Goal: Find specific page/section: Find specific page/section

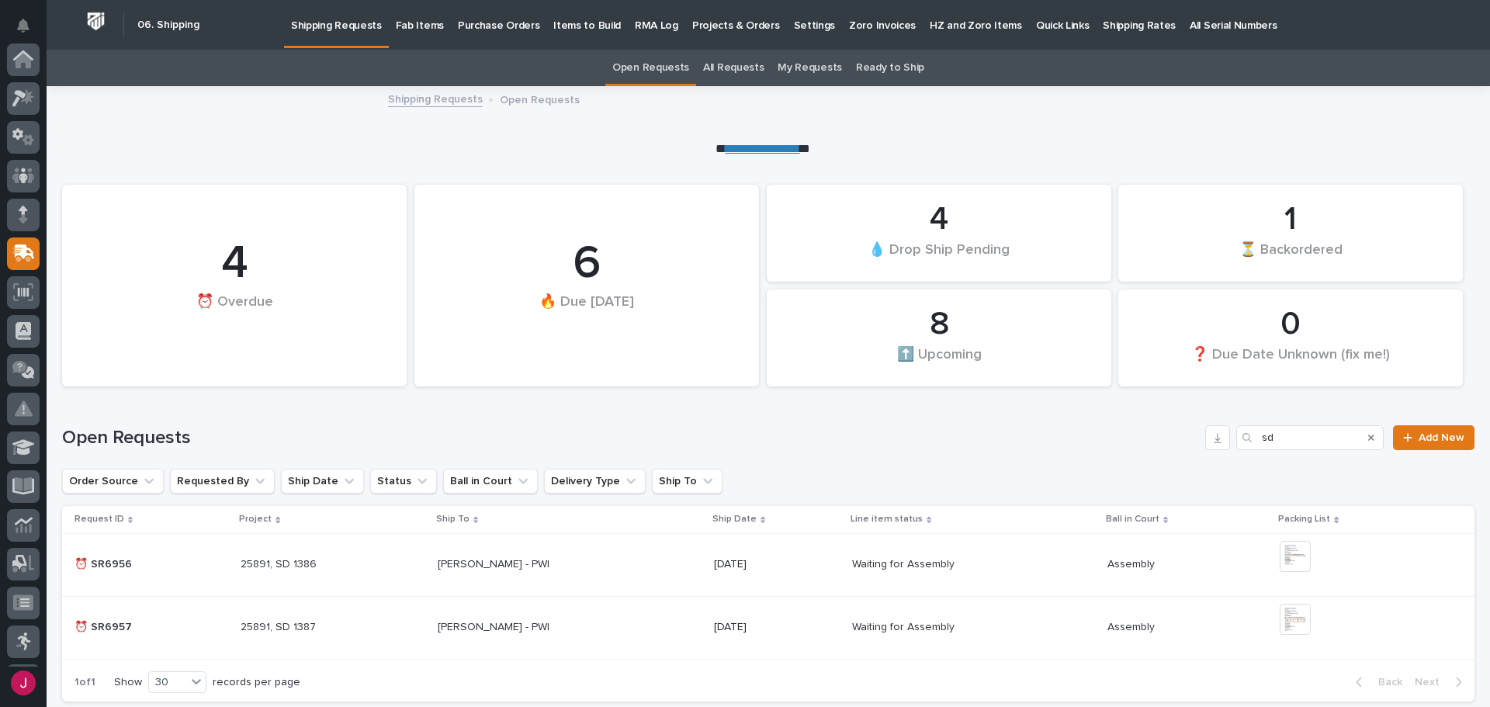
scroll to position [194, 0]
click at [397, 22] on p "Fab Items" at bounding box center [420, 16] width 48 height 33
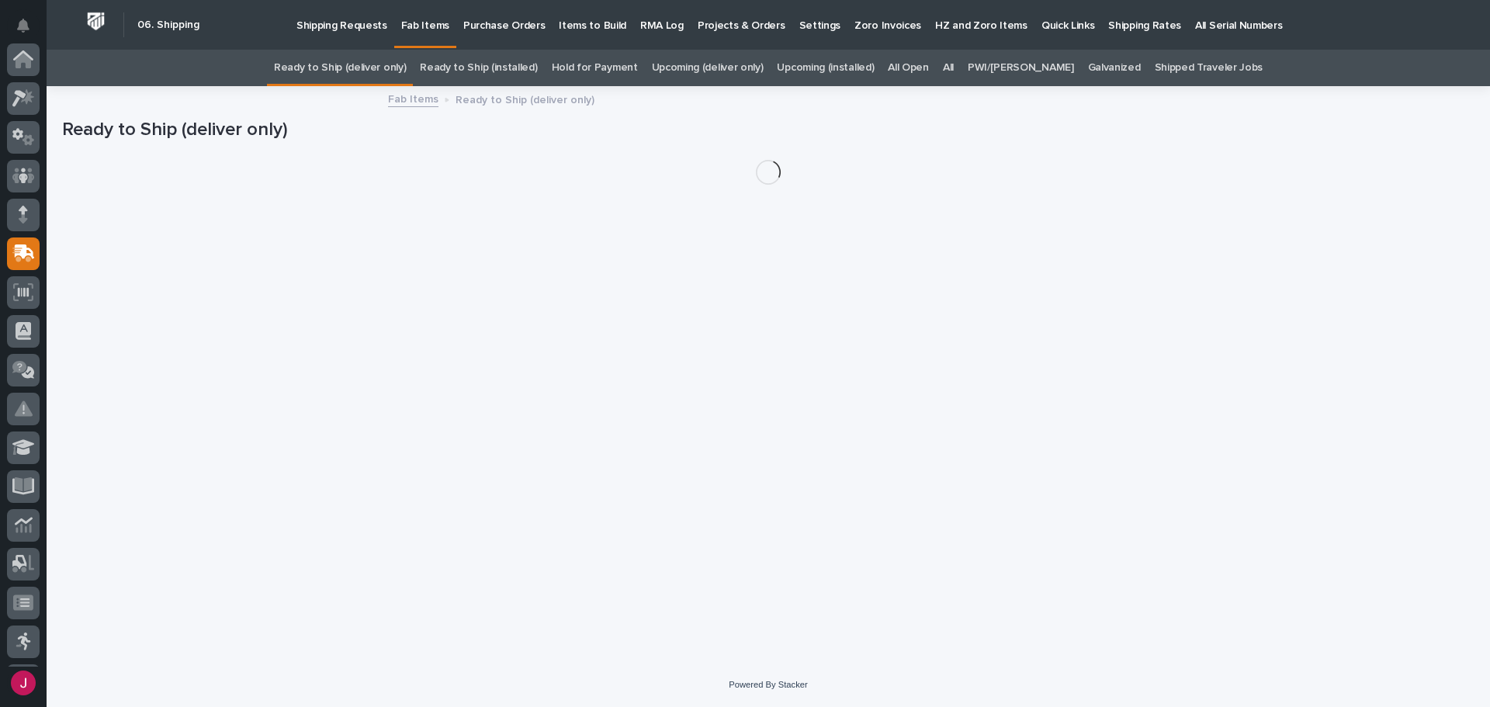
scroll to position [194, 0]
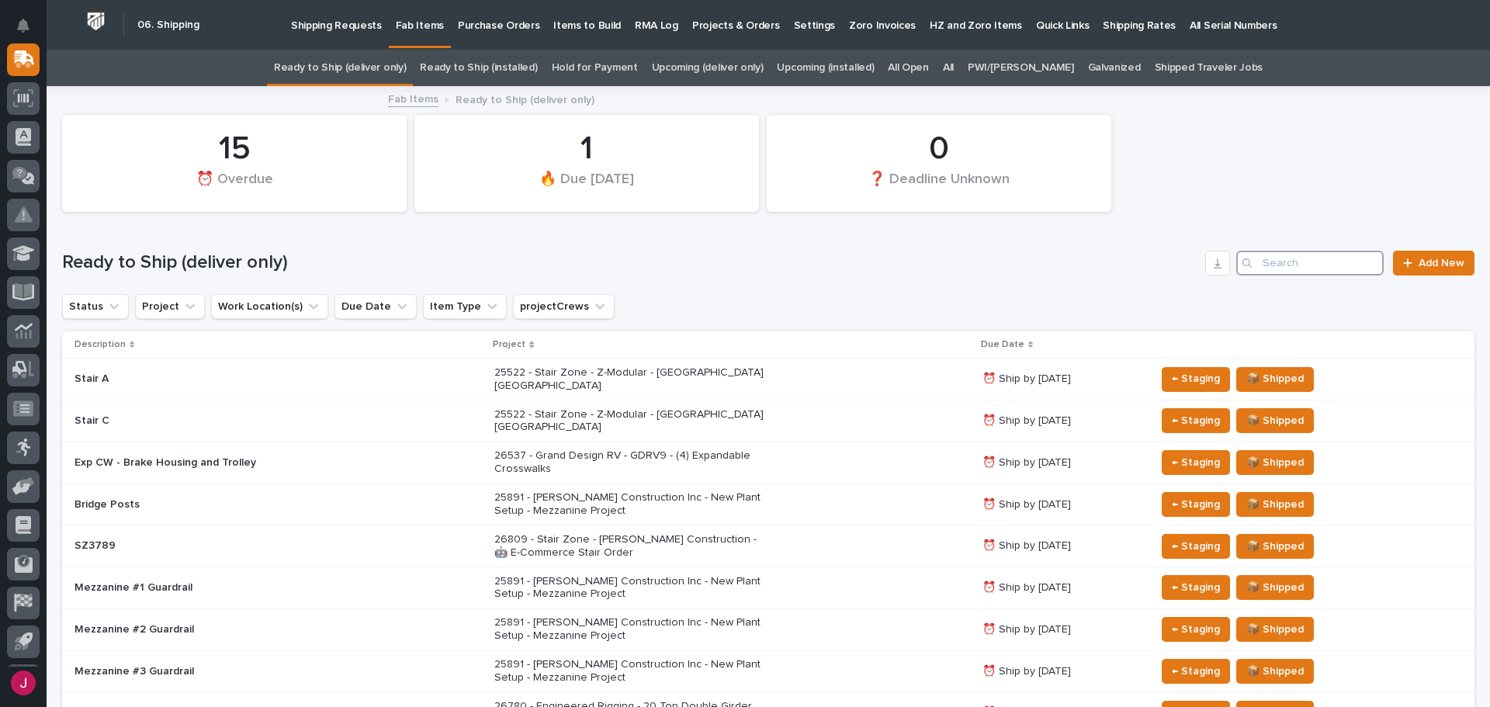
click at [1292, 251] on input "Search" at bounding box center [1309, 263] width 147 height 25
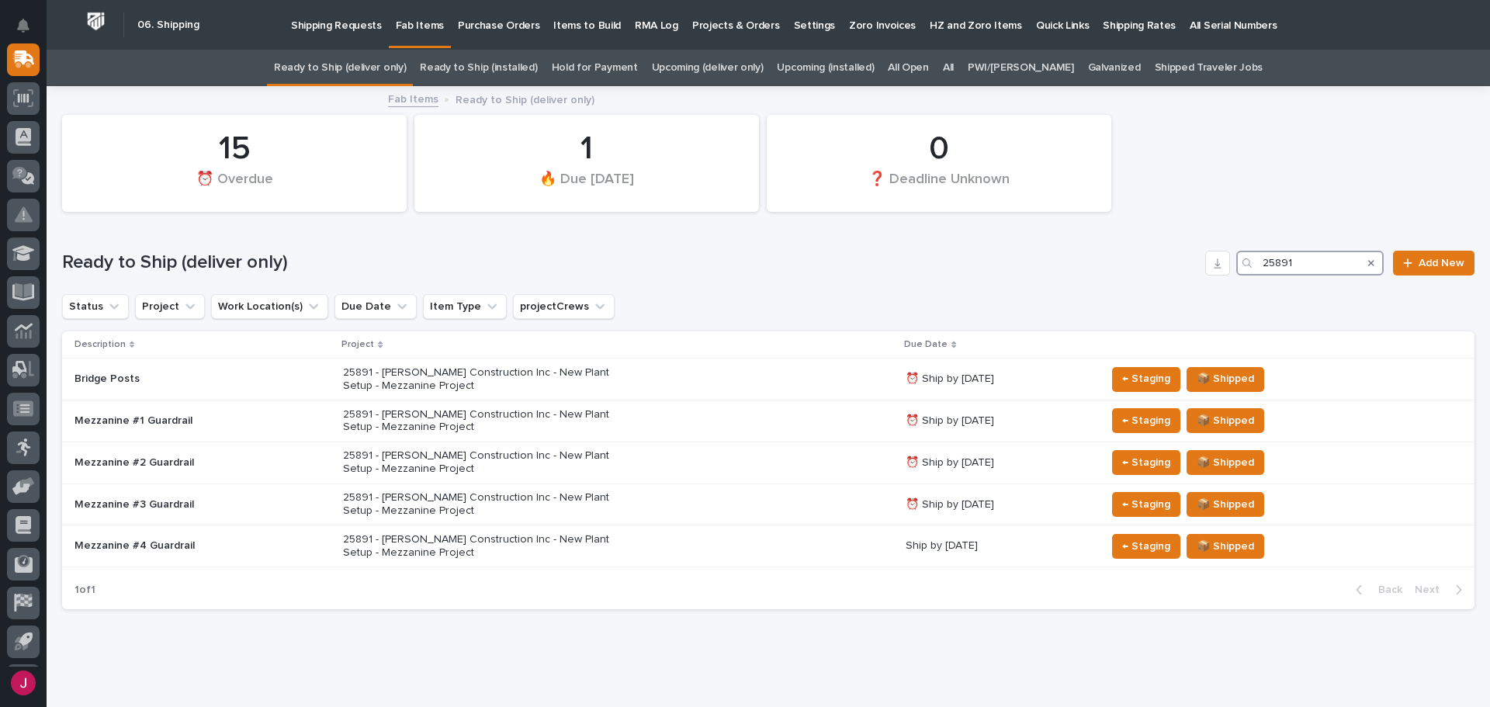
type input "25891"
click at [908, 272] on h1 "Ready to Ship (deliver only)" at bounding box center [630, 262] width 1137 height 23
click at [954, 67] on link "All" at bounding box center [948, 68] width 11 height 36
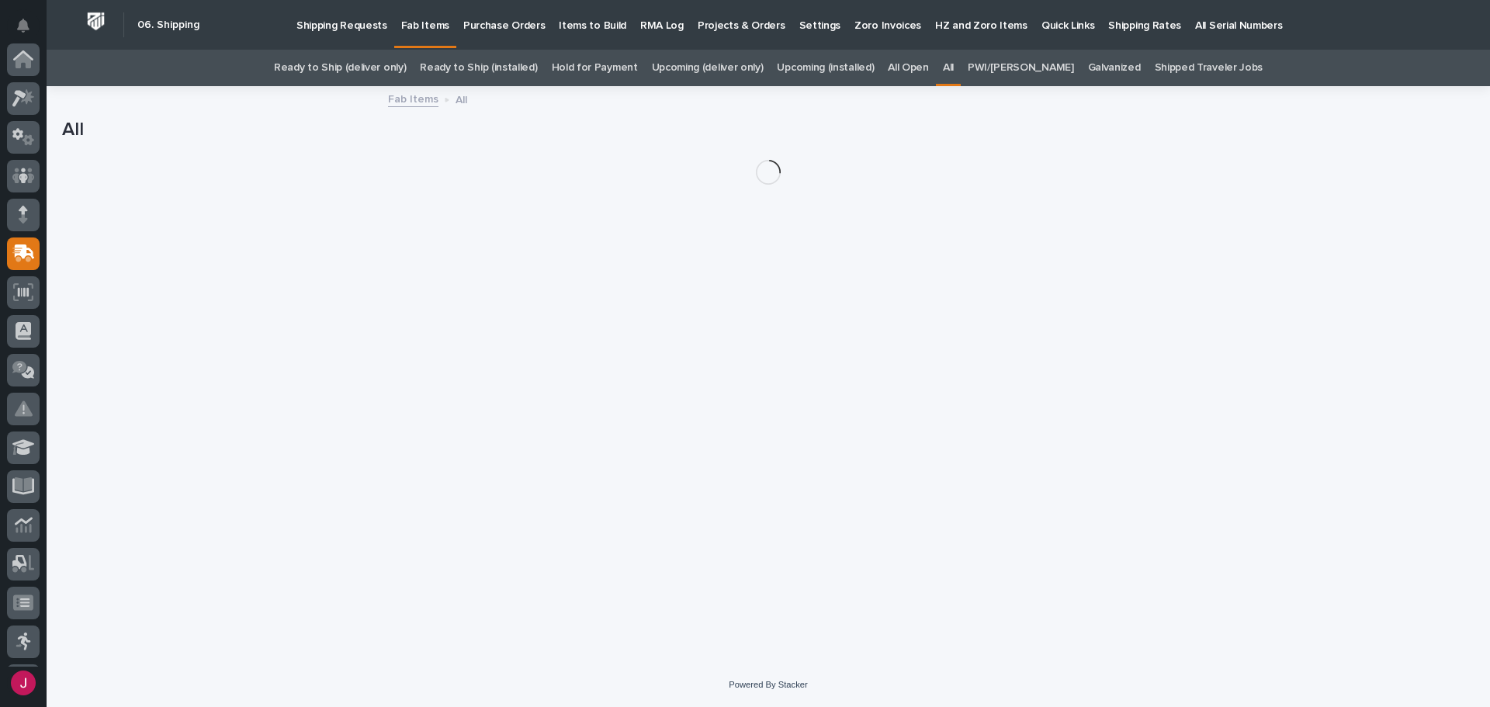
scroll to position [194, 0]
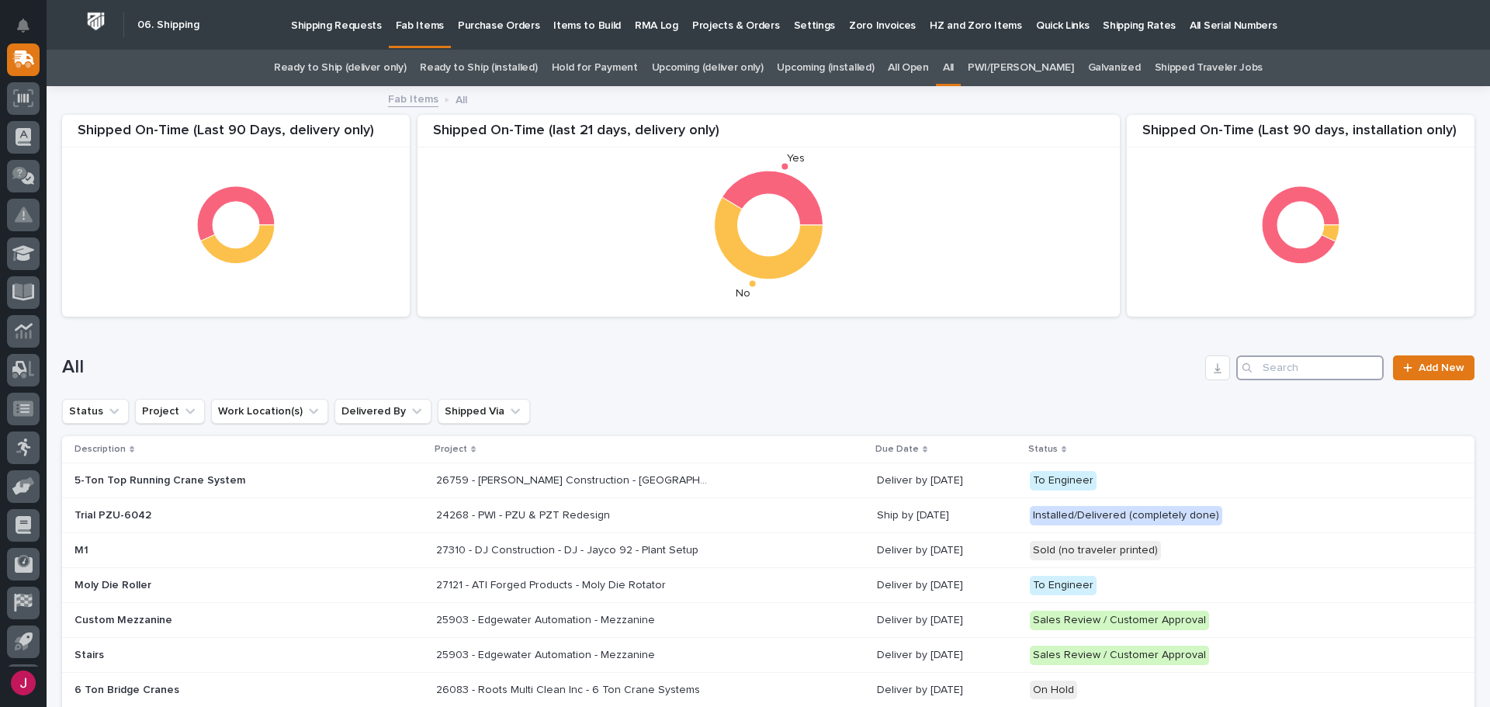
click at [1288, 362] on input "Search" at bounding box center [1309, 367] width 147 height 25
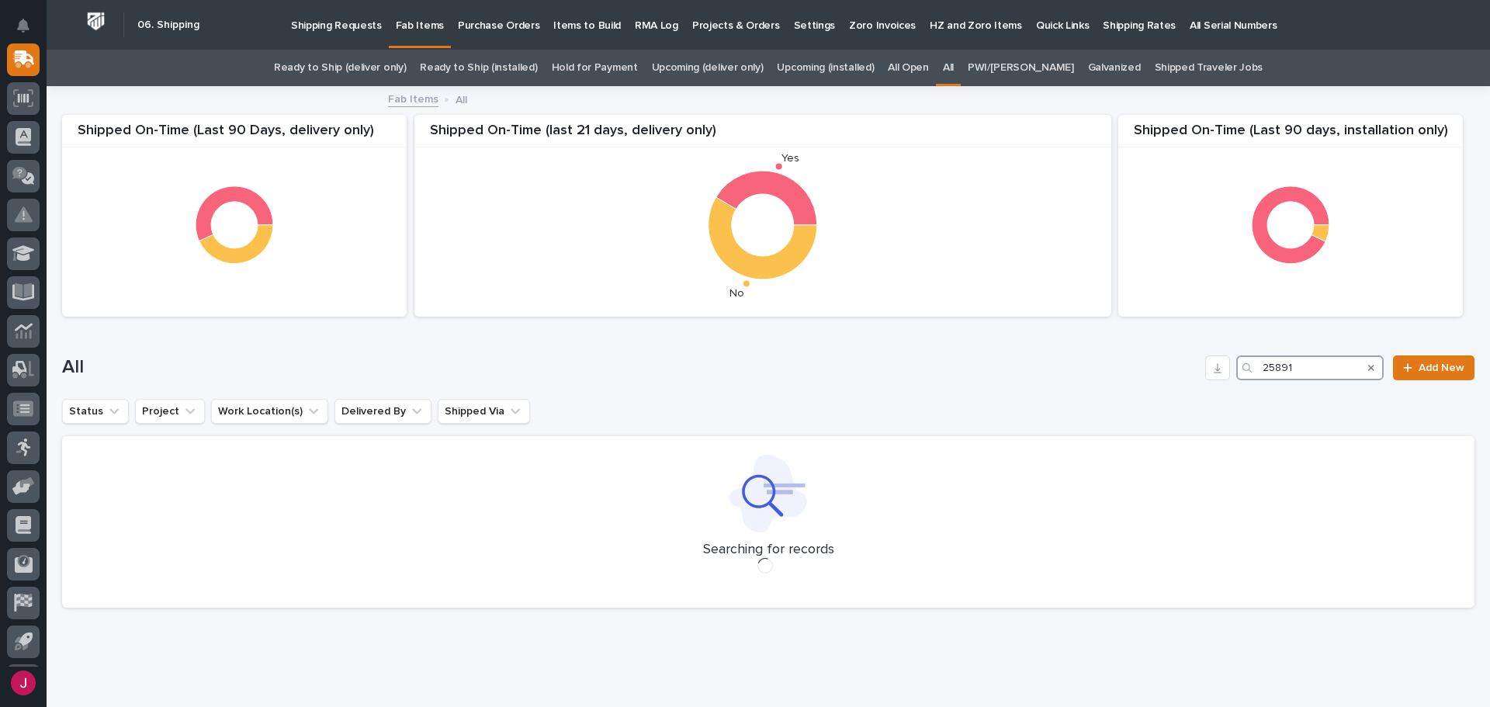
type input "25891"
click at [915, 383] on div "All 25891 Add New" at bounding box center [768, 361] width 1413 height 75
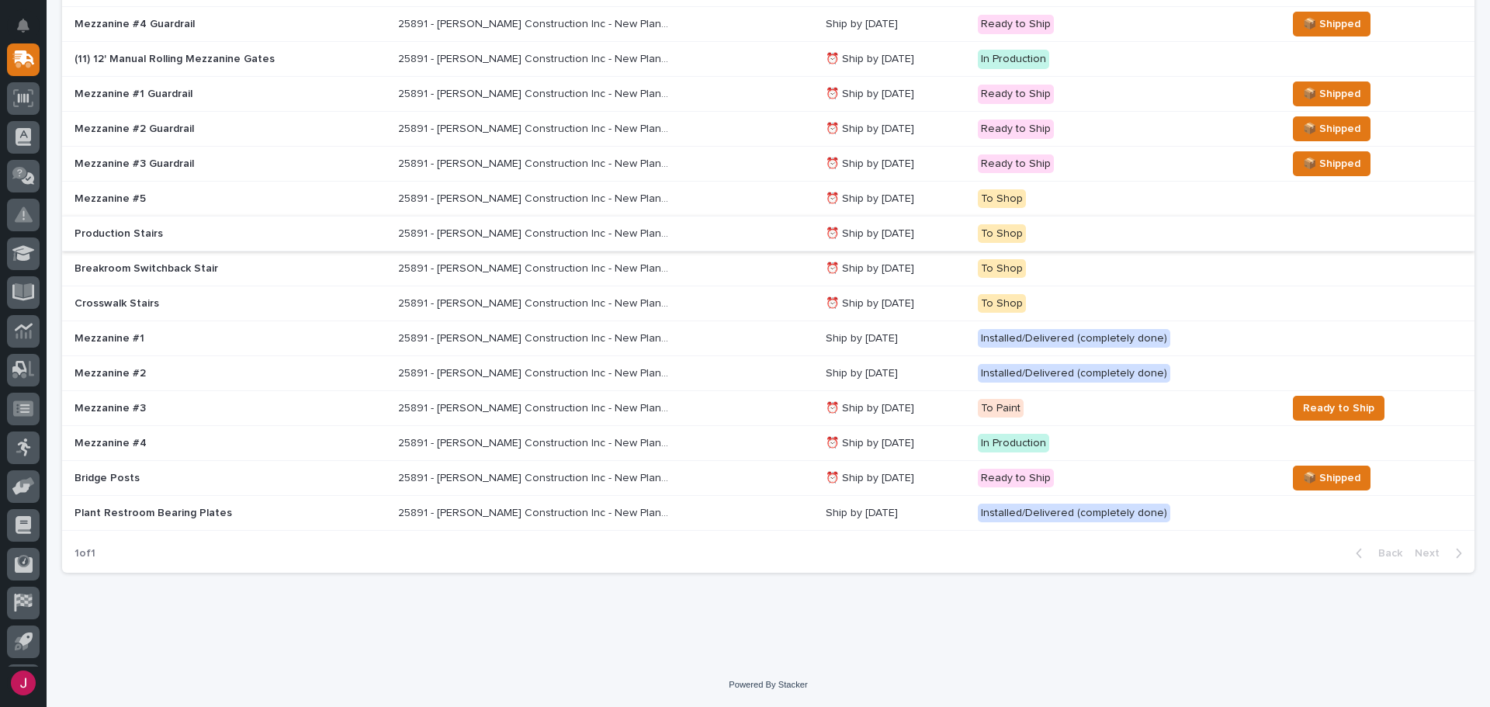
scroll to position [138, 0]
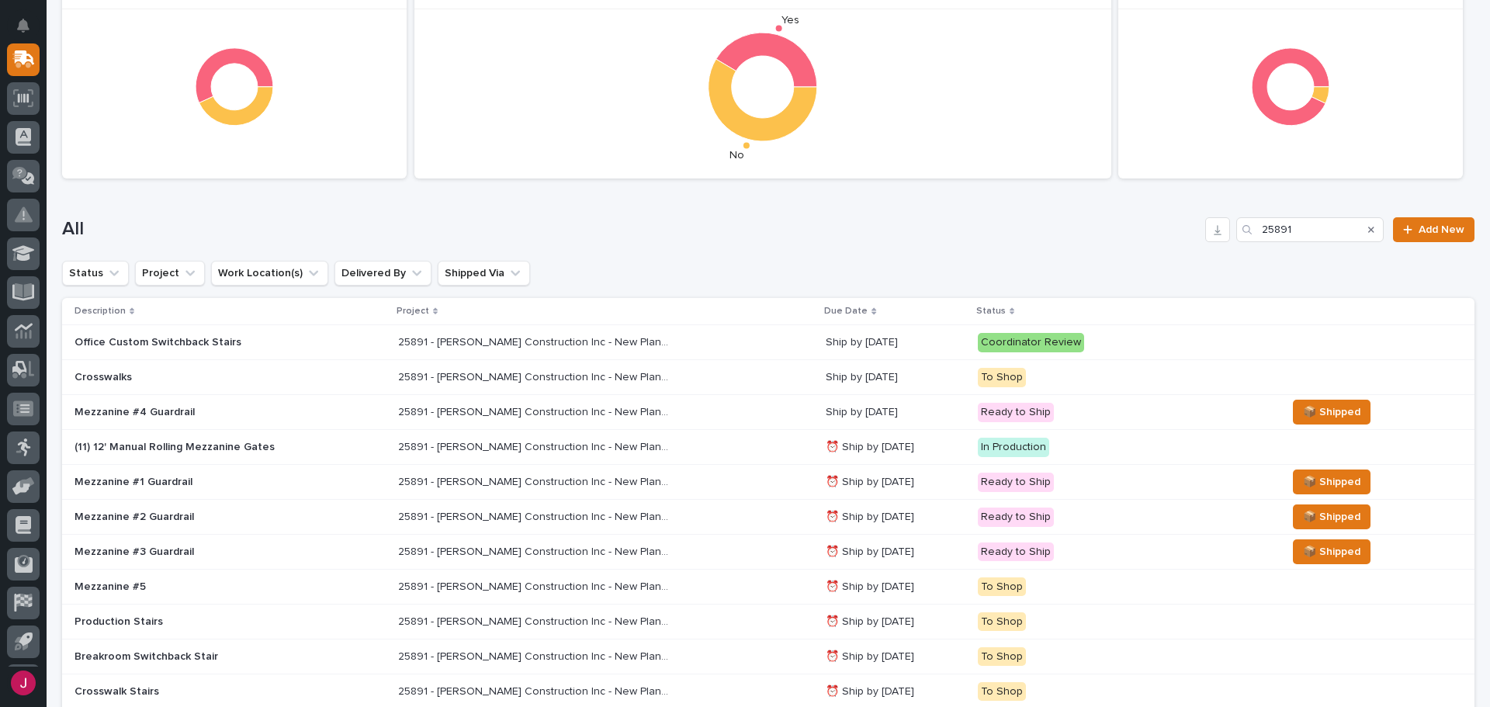
click at [952, 248] on div "All 25891 Add New" at bounding box center [768, 223] width 1413 height 75
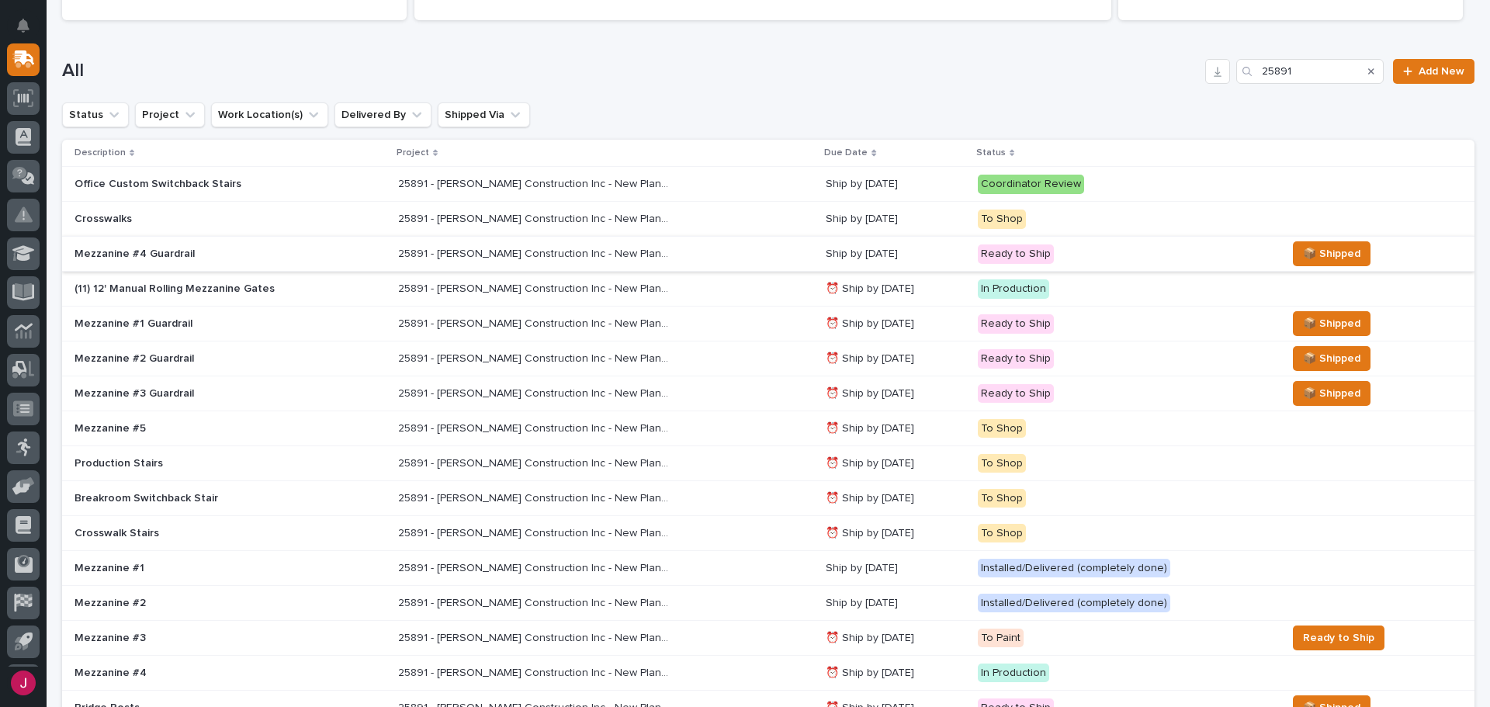
scroll to position [449, 0]
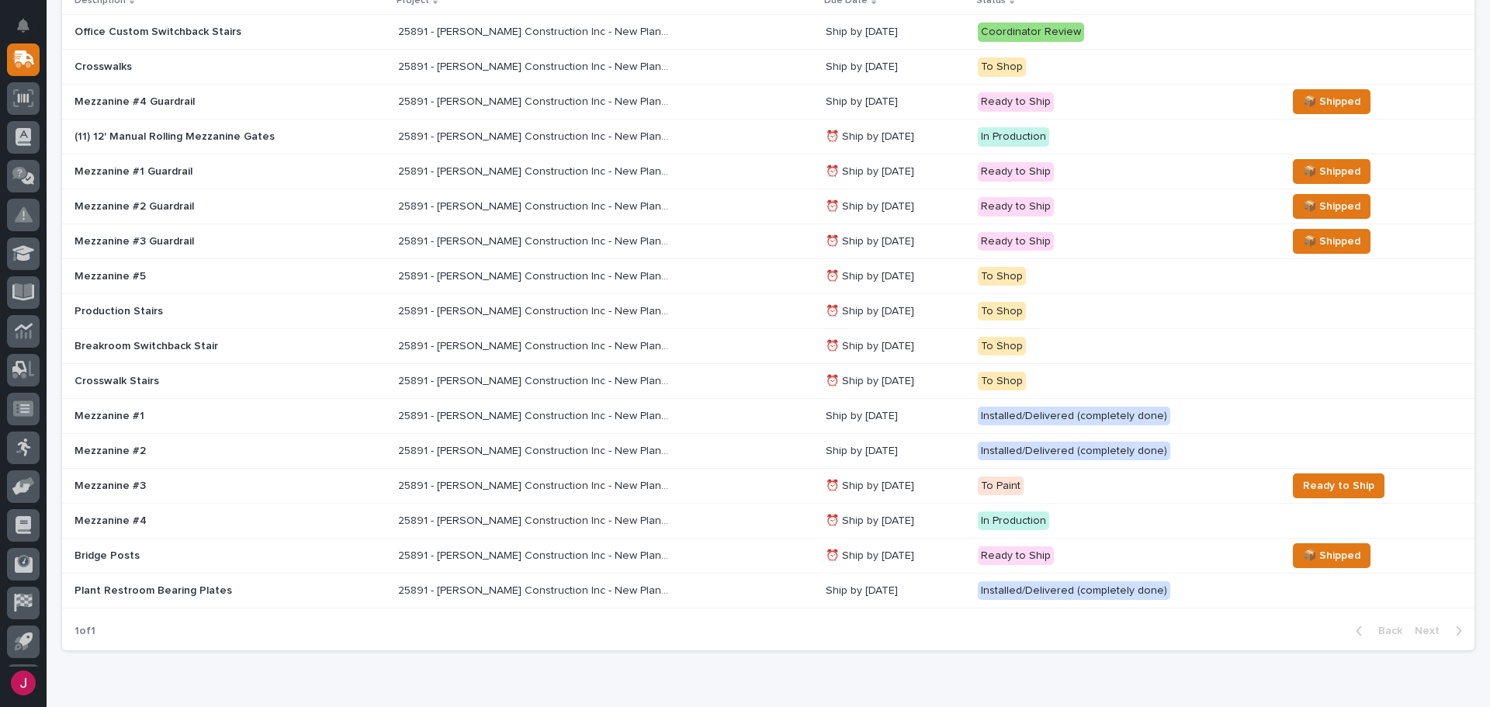
click at [243, 439] on div "Mezzanine #2" at bounding box center [230, 452] width 311 height 26
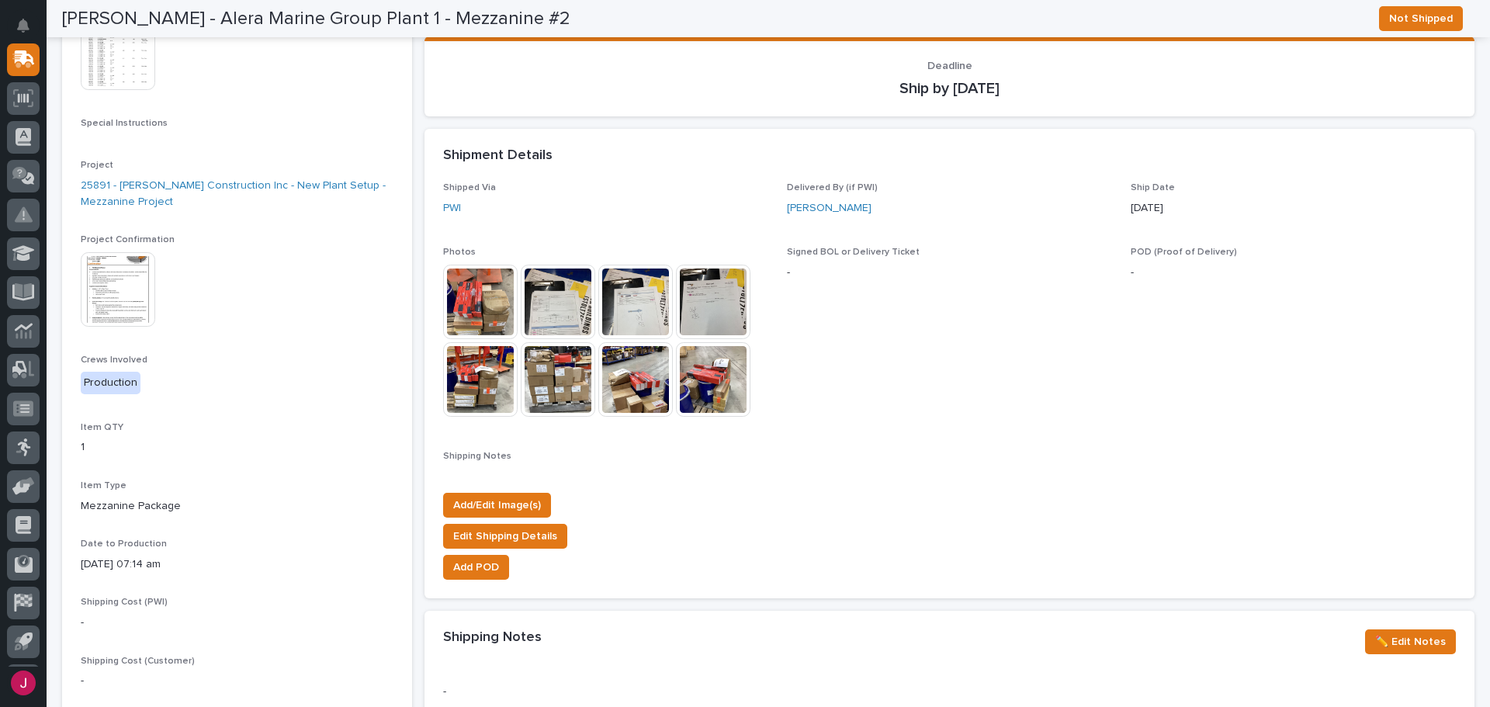
scroll to position [212, 0]
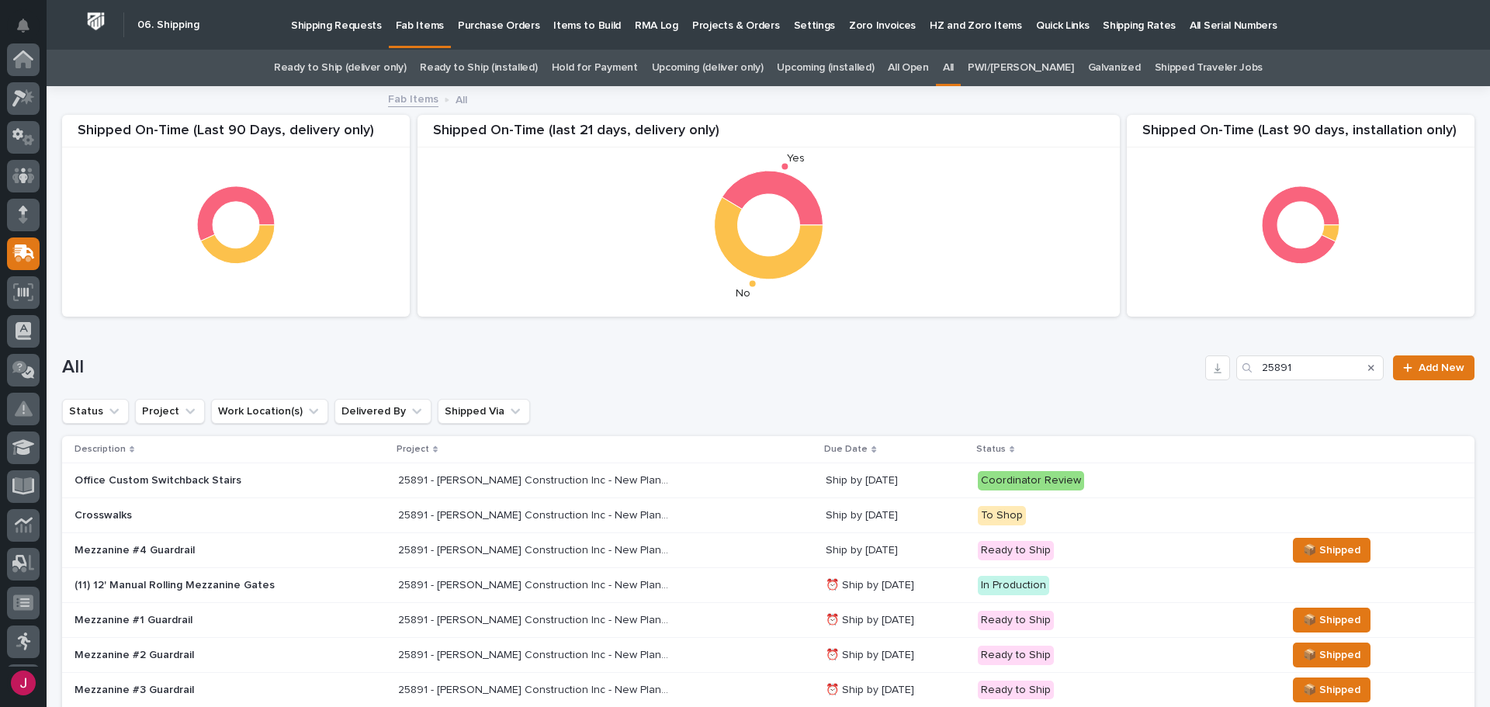
scroll to position [50, 0]
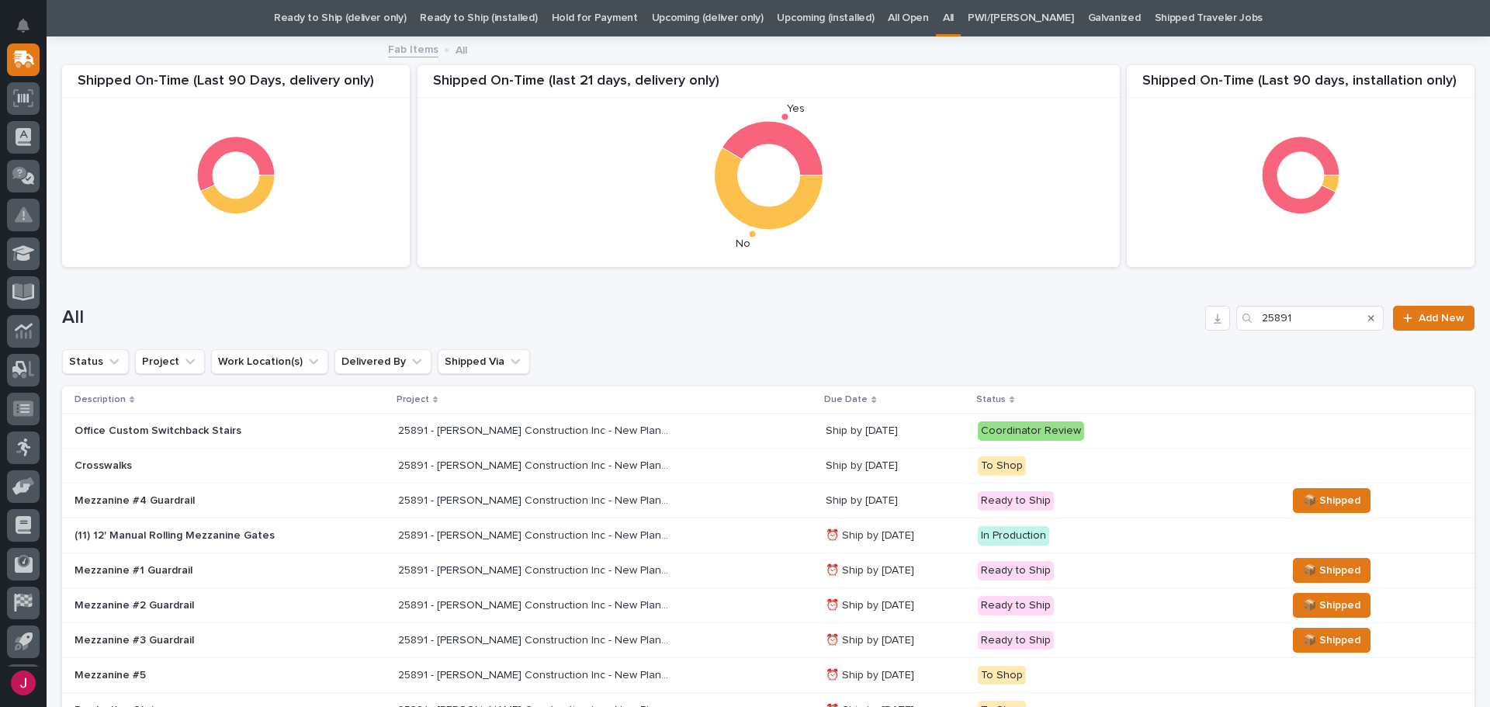
click at [797, 297] on div "All 25891 Add New" at bounding box center [768, 312] width 1413 height 75
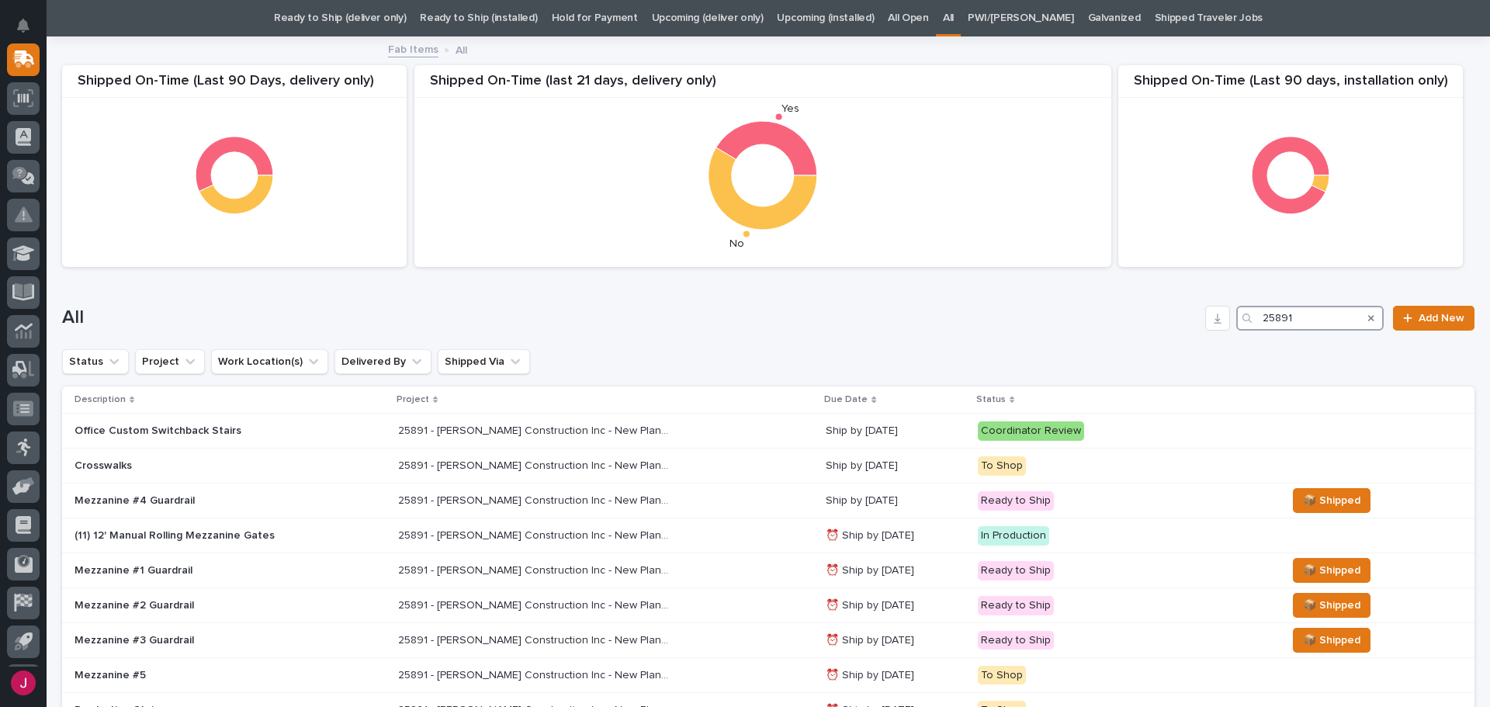
click at [1304, 324] on input "25891" at bounding box center [1309, 318] width 147 height 25
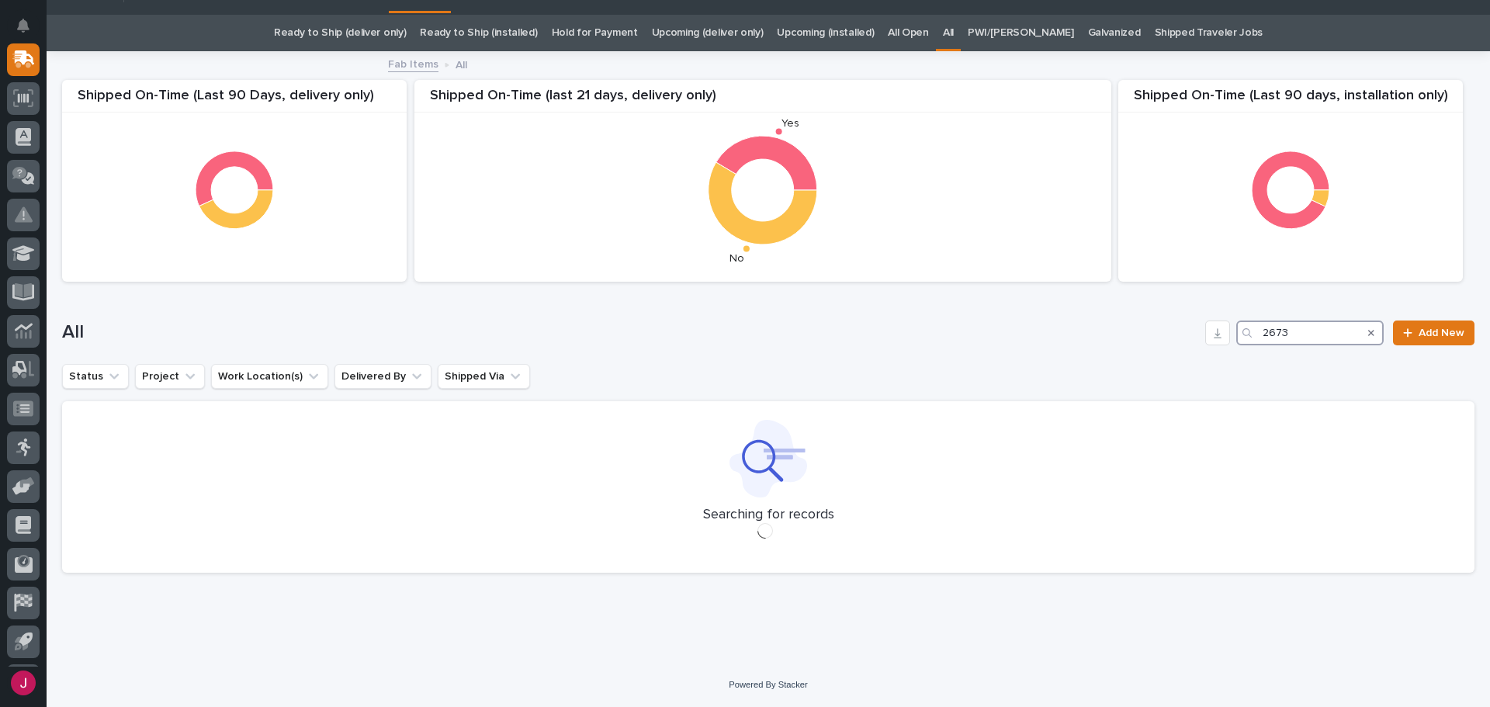
scroll to position [35, 0]
click at [838, 321] on div "All 26739 Add New" at bounding box center [768, 333] width 1413 height 25
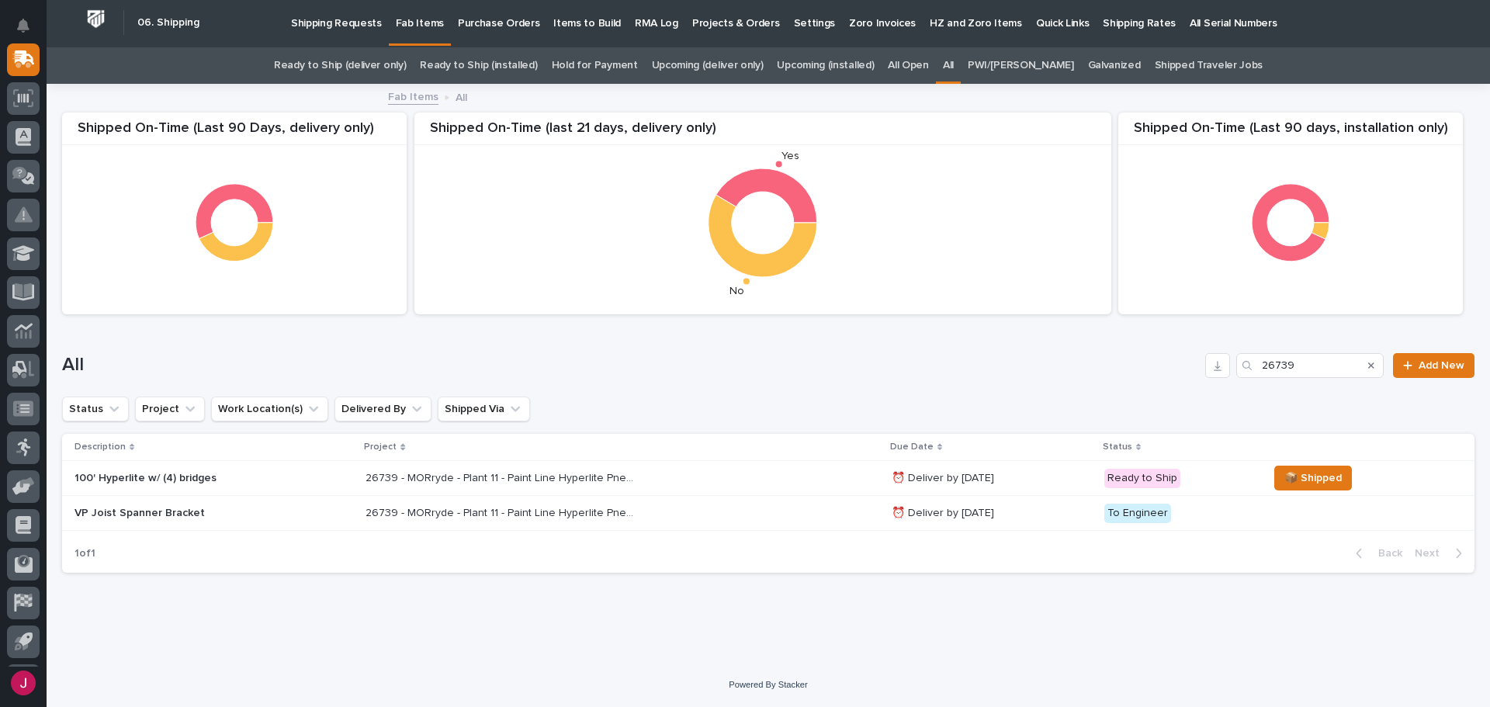
click at [594, 357] on h1 "All" at bounding box center [630, 365] width 1137 height 23
click at [1310, 362] on input "26739" at bounding box center [1309, 365] width 147 height 25
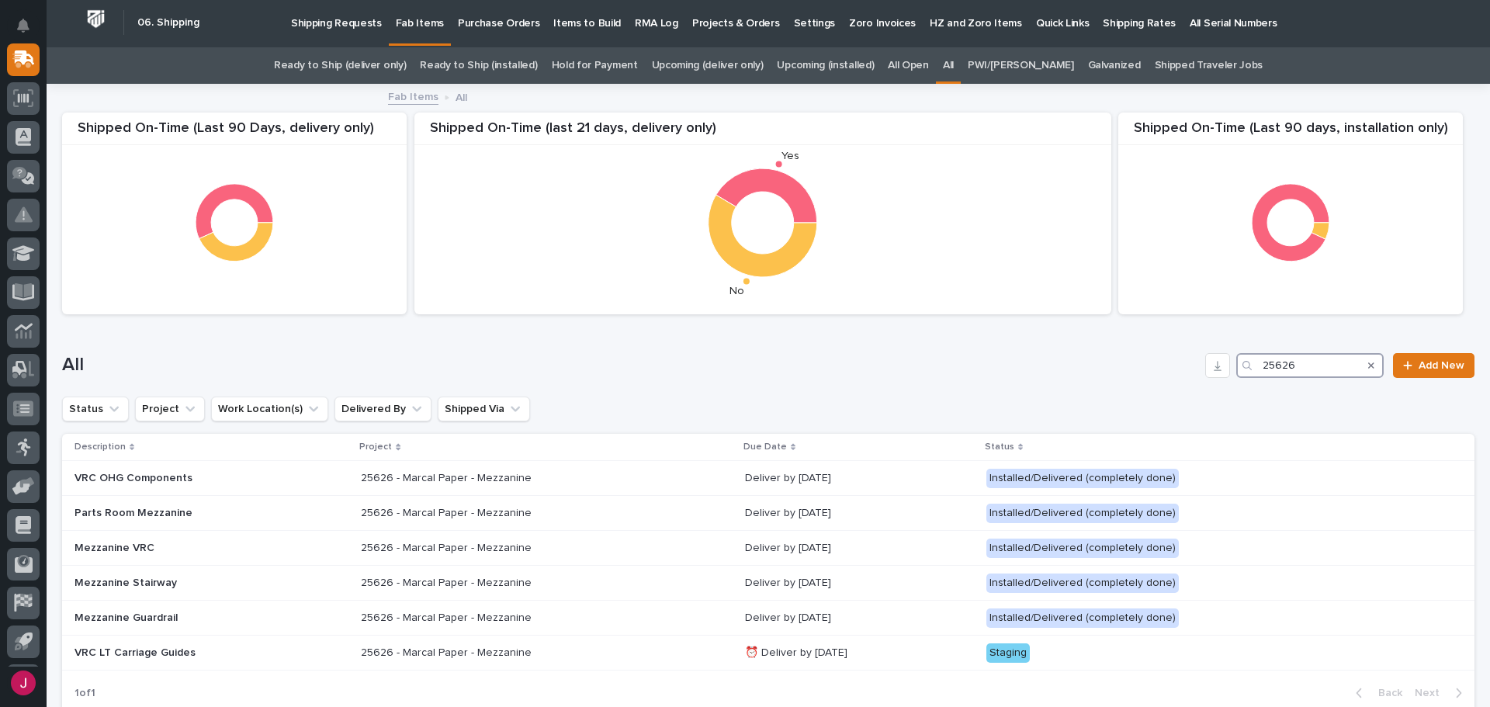
type input "25626"
click at [702, 370] on h1 "All" at bounding box center [630, 365] width 1137 height 23
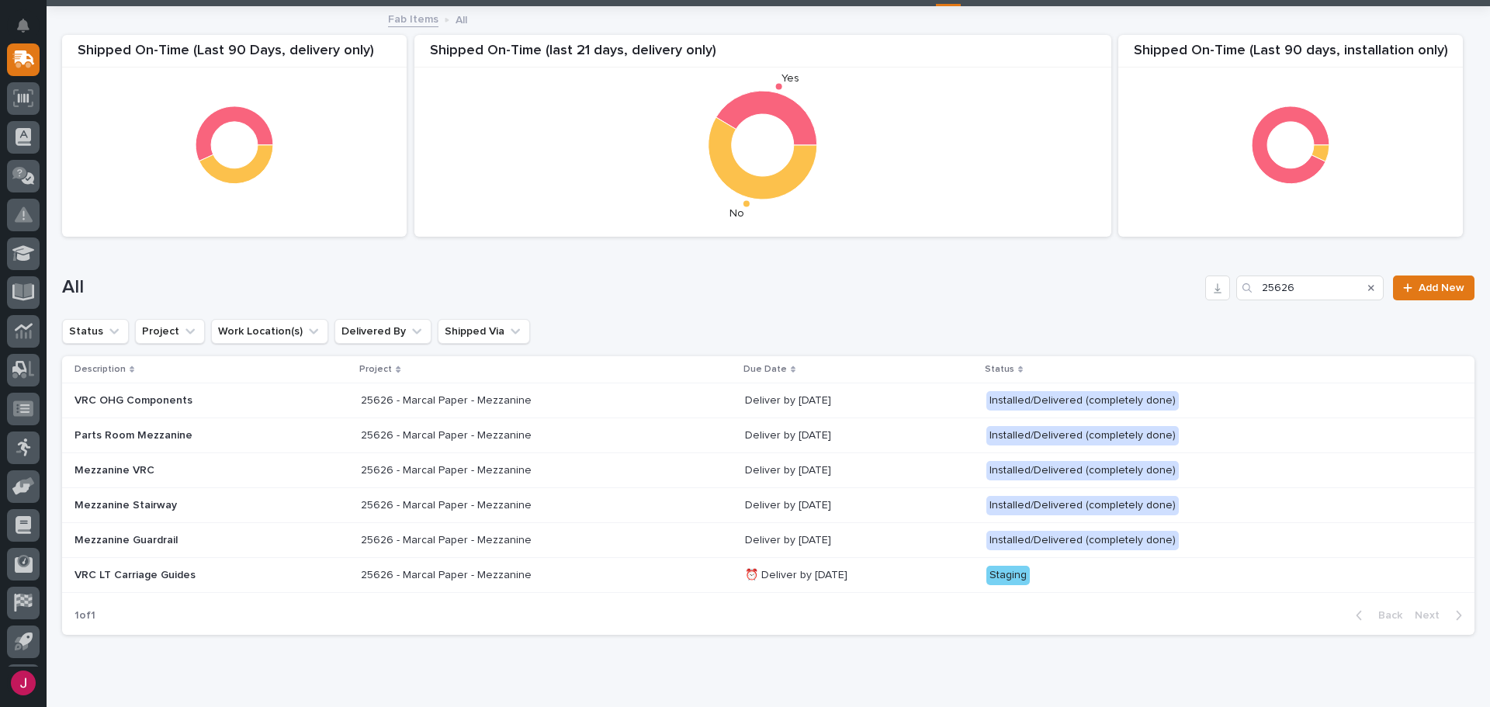
click at [1368, 288] on icon "Search" at bounding box center [1371, 287] width 6 height 9
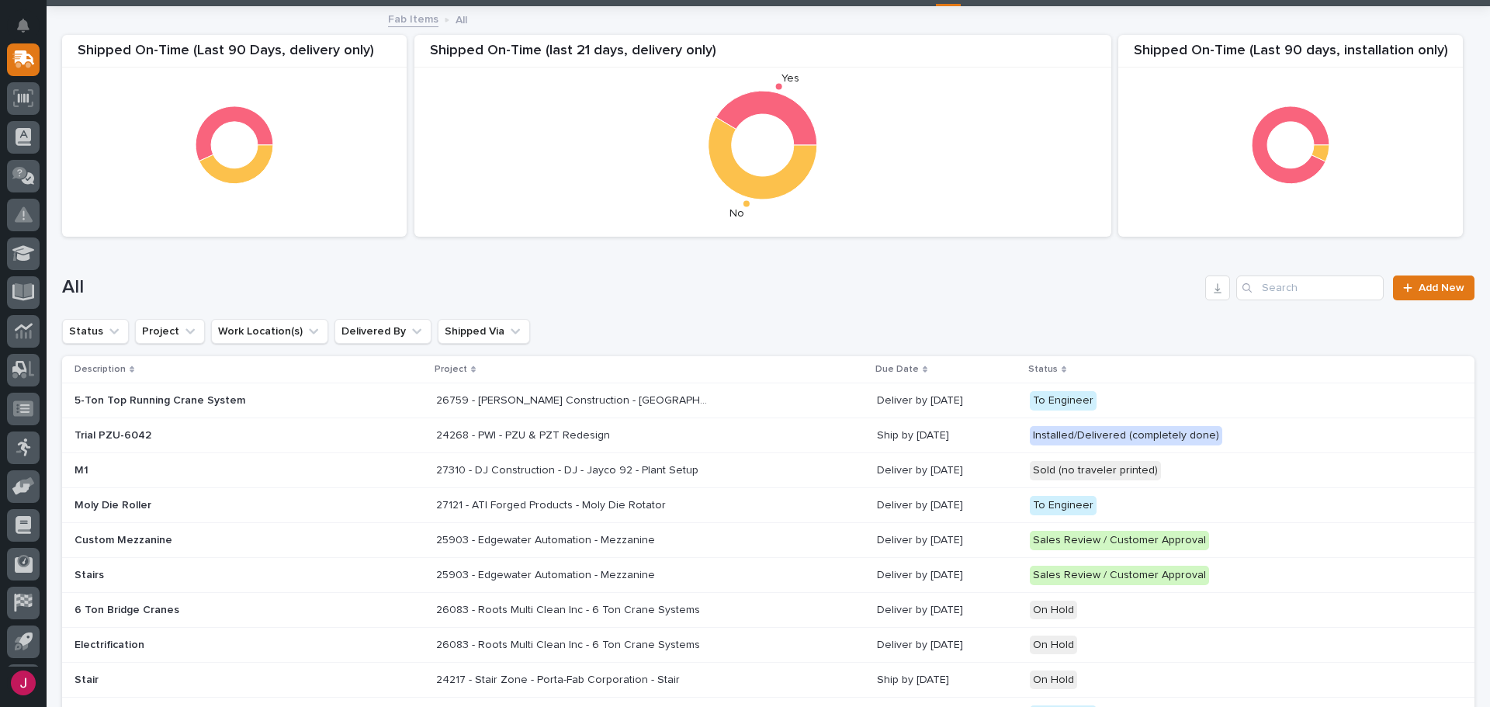
click at [942, 285] on h1 "All" at bounding box center [630, 287] width 1137 height 23
